Goal: Task Accomplishment & Management: Use online tool/utility

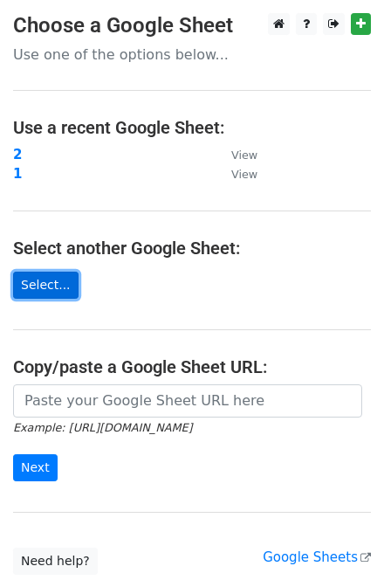
click at [49, 277] on link "Select..." at bounding box center [46, 285] width 66 height 27
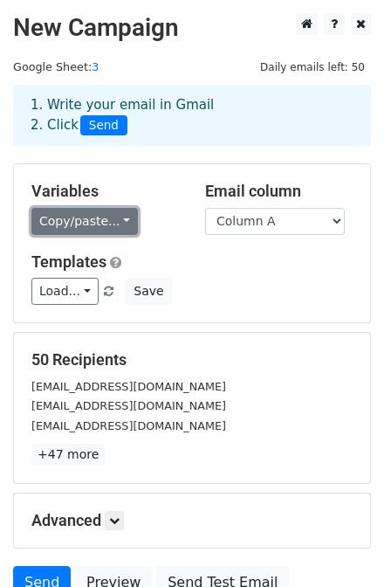
click at [94, 220] on link "Copy/paste..." at bounding box center [84, 221] width 107 height 27
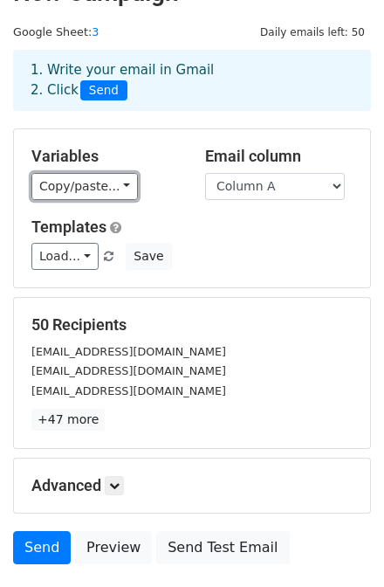
scroll to position [159, 0]
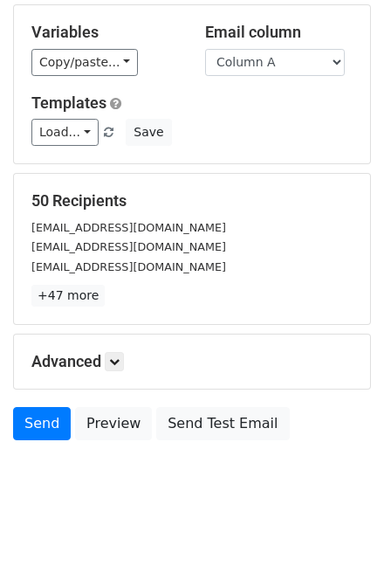
click at [88, 362] on h5 "Advanced" at bounding box center [191, 361] width 321 height 19
click at [101, 361] on h5 "Advanced" at bounding box center [191, 361] width 321 height 19
click at [105, 359] on h5 "Advanced" at bounding box center [191, 361] width 321 height 19
click at [111, 360] on link at bounding box center [114, 361] width 19 height 19
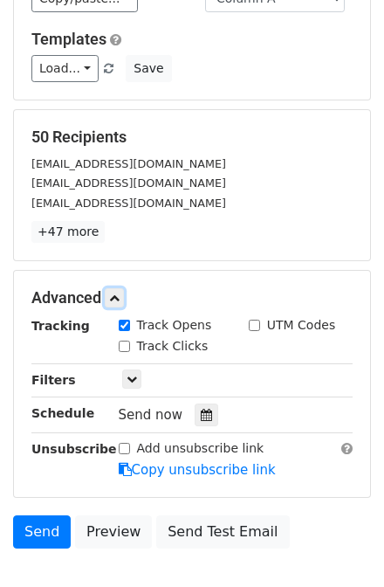
scroll to position [229, 0]
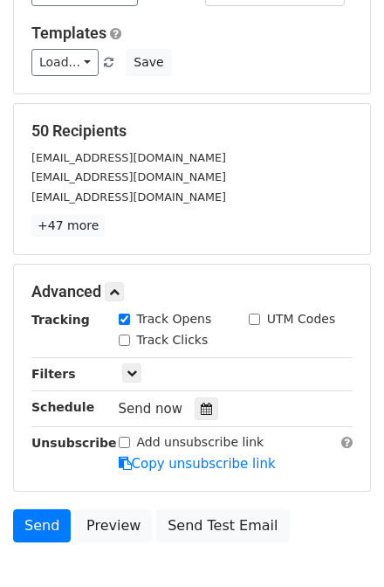
click at [142, 375] on div "Only include spreadsheet rows that match the following filters:" at bounding box center [236, 374] width 261 height 20
click at [140, 374] on link at bounding box center [131, 372] width 19 height 19
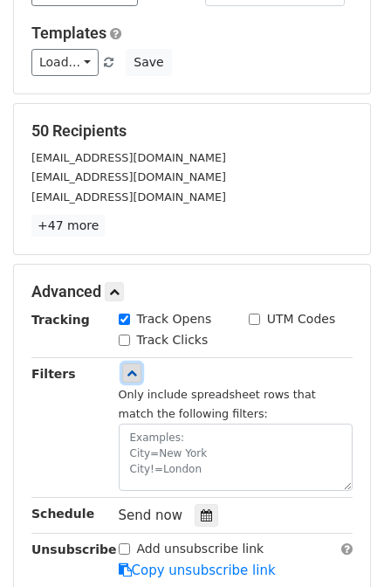
click at [140, 374] on link at bounding box center [131, 372] width 19 height 19
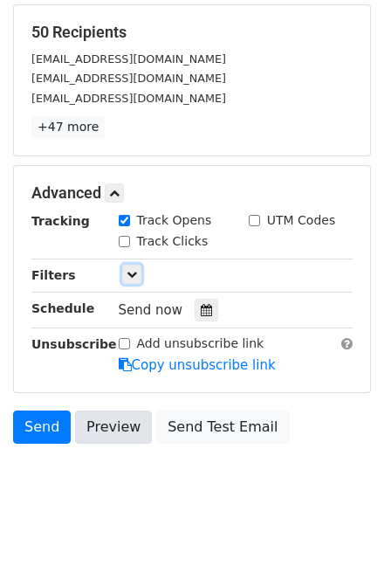
scroll to position [328, 0]
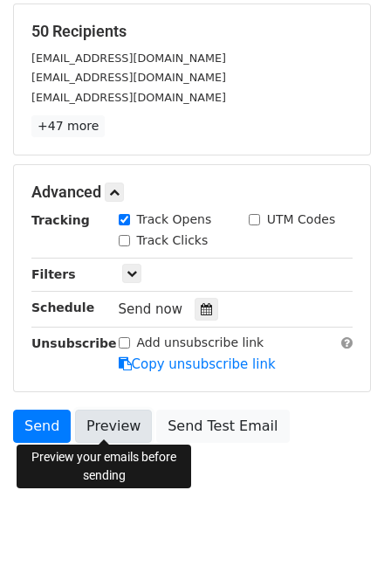
click at [110, 432] on link "Preview" at bounding box center [113, 426] width 77 height 33
click at [100, 430] on link "Preview" at bounding box center [113, 426] width 77 height 33
click at [103, 425] on link "Preview" at bounding box center [113, 426] width 77 height 33
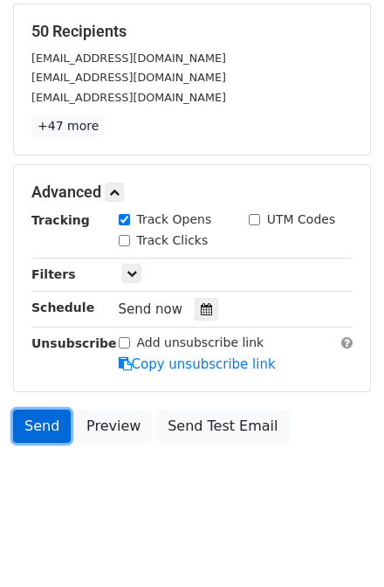
click at [48, 426] on link "Send" at bounding box center [42, 426] width 58 height 33
